Goal: Transaction & Acquisition: Purchase product/service

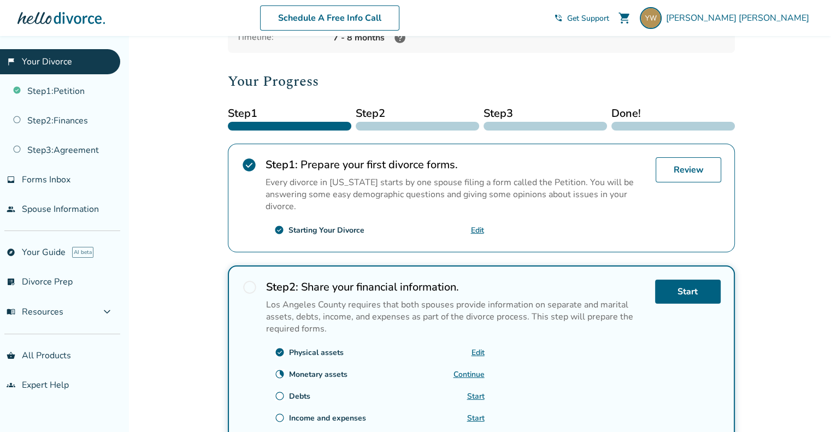
scroll to position [194, 0]
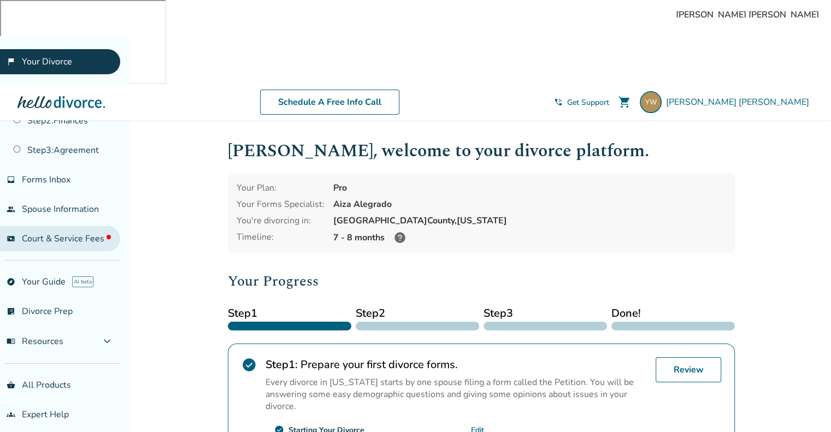
click at [84, 237] on span "Court & Service Fees" at bounding box center [66, 239] width 89 height 12
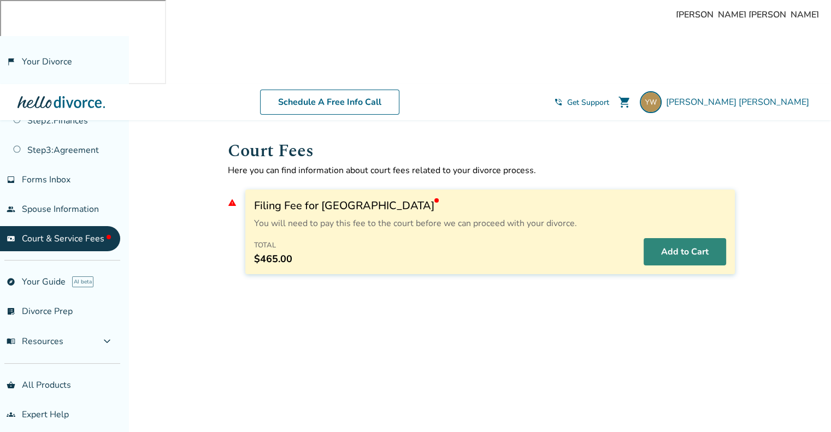
click at [692, 238] on button "Add to Cart" at bounding box center [684, 251] width 82 height 27
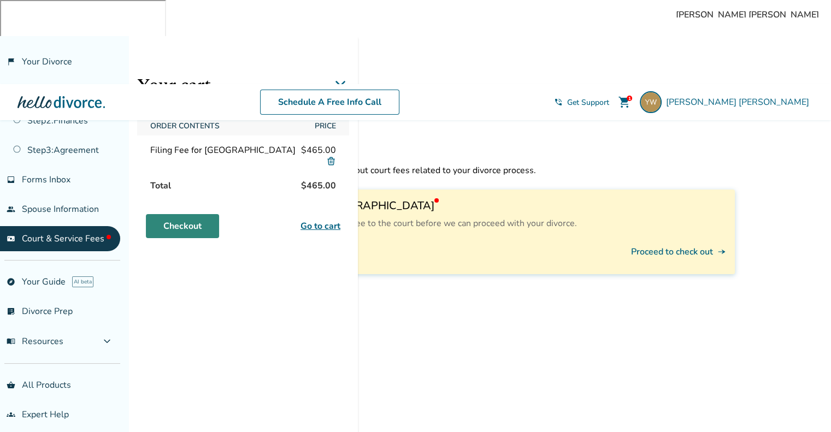
click at [196, 231] on link "Checkout" at bounding box center [182, 226] width 73 height 24
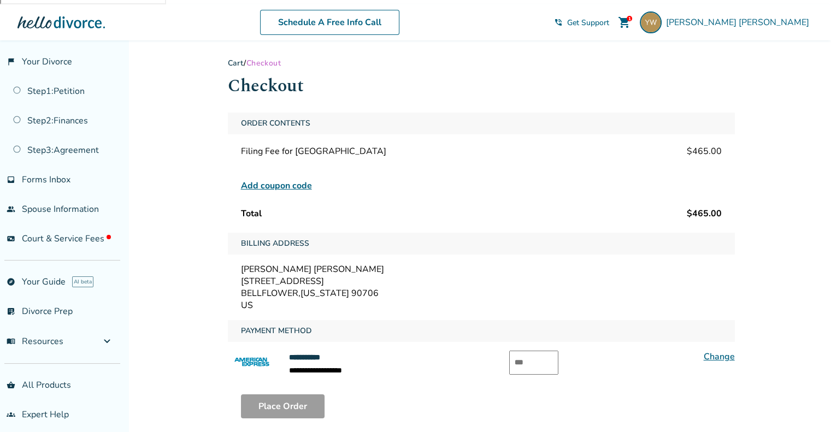
scroll to position [83, 0]
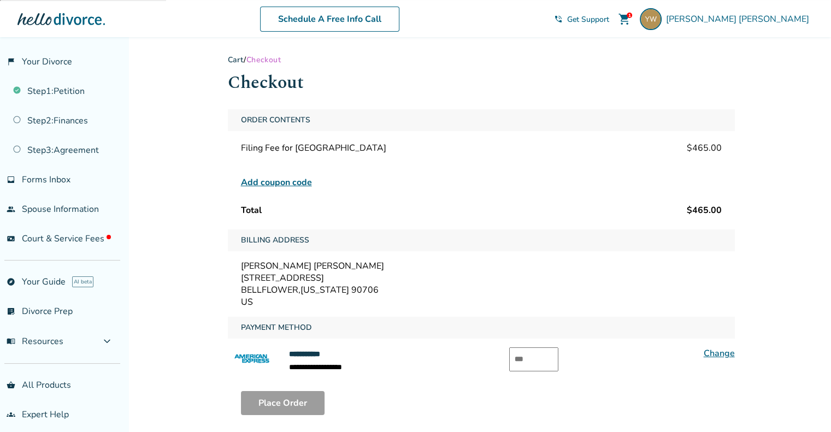
click at [538, 347] on input "text" at bounding box center [533, 359] width 49 height 24
type input "****"
click at [286, 391] on button "Place Order" at bounding box center [283, 403] width 84 height 24
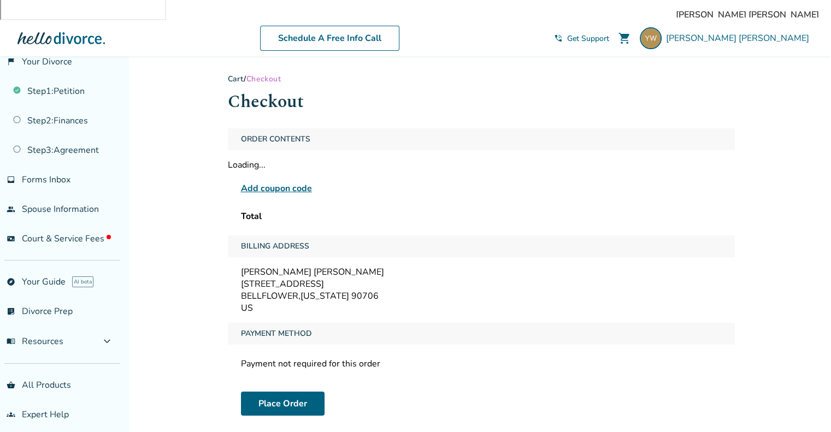
scroll to position [36, 0]
